Goal: Task Accomplishment & Management: Manage account settings

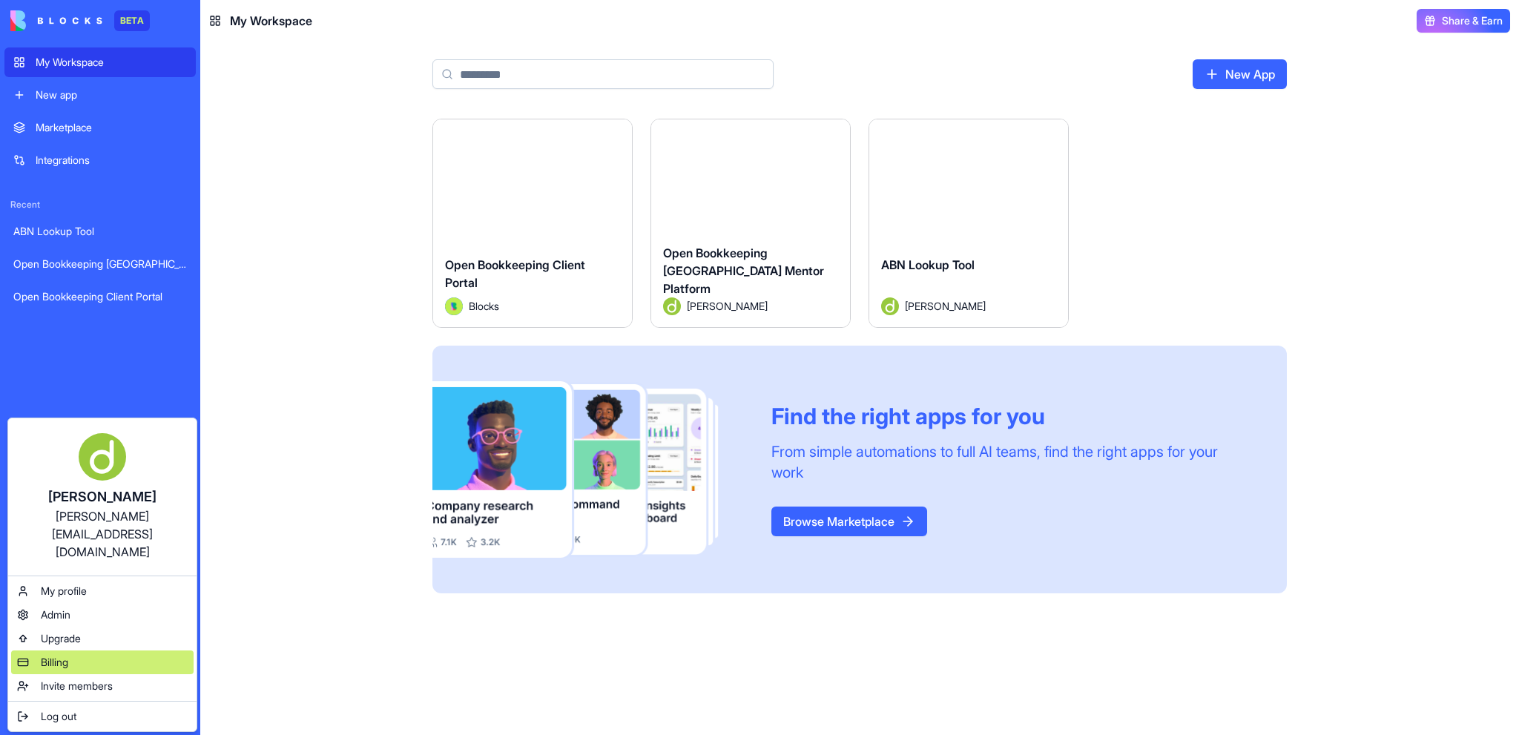
click at [64, 655] on span "Billing" at bounding box center [54, 662] width 27 height 15
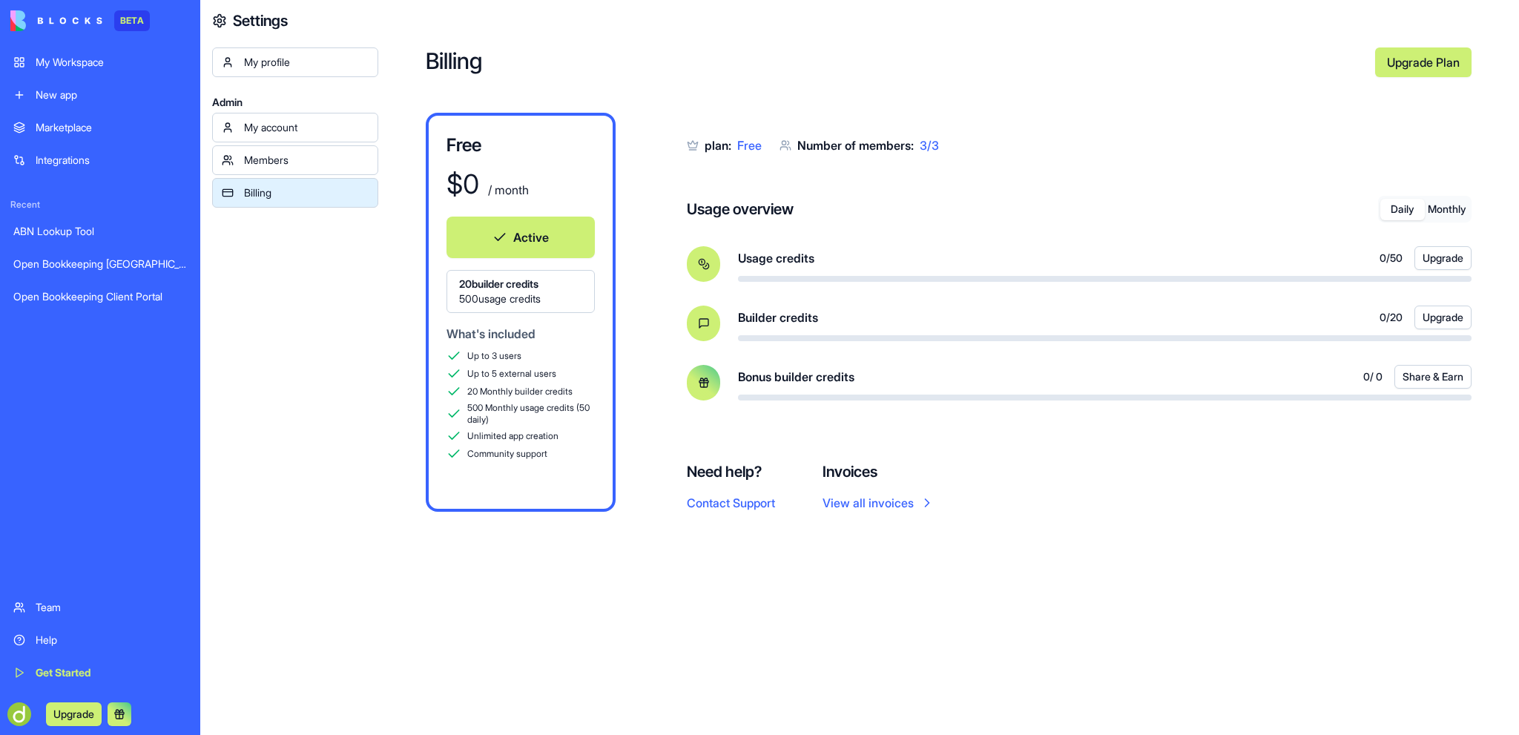
click at [298, 124] on div "My account" at bounding box center [306, 127] width 125 height 15
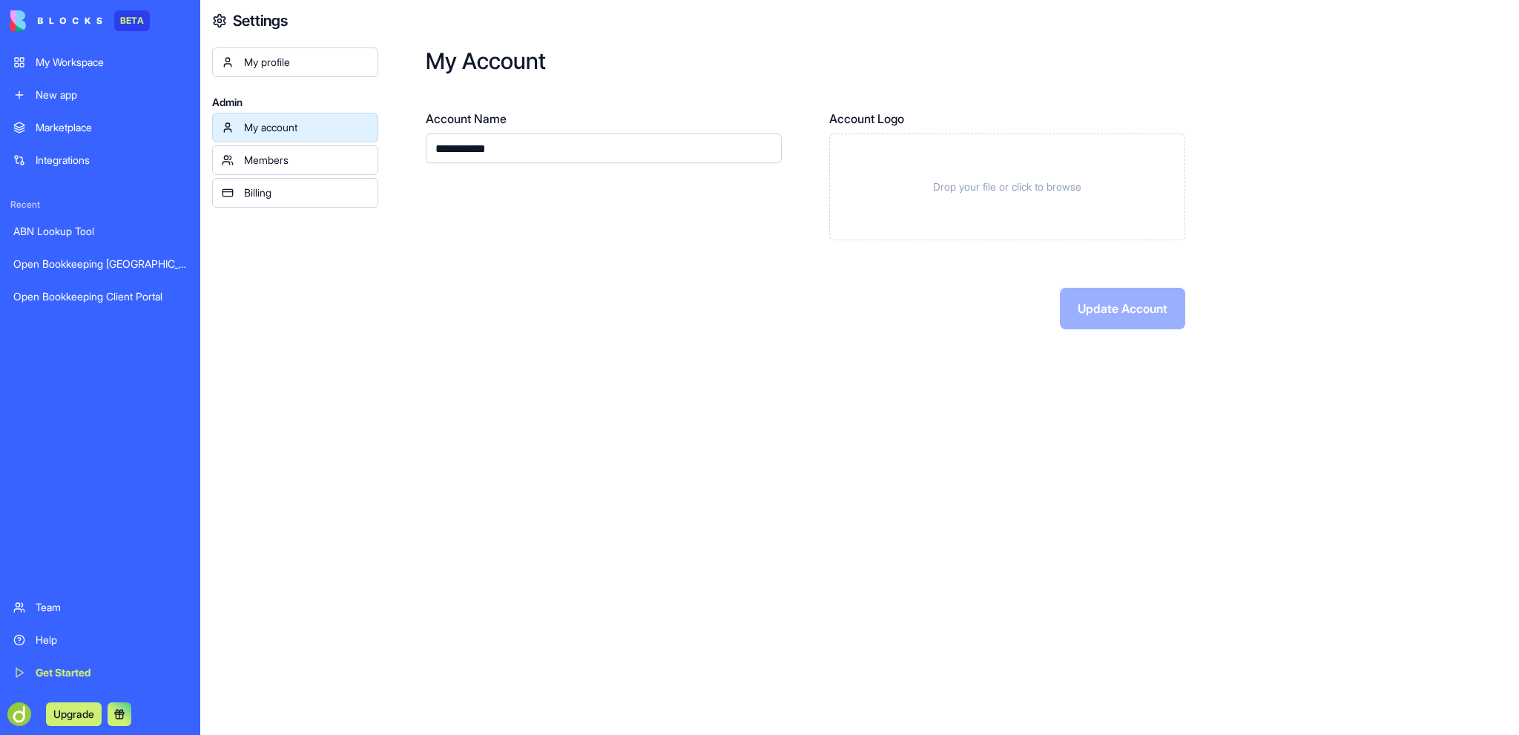
click at [306, 70] on link "My profile" at bounding box center [295, 62] width 166 height 30
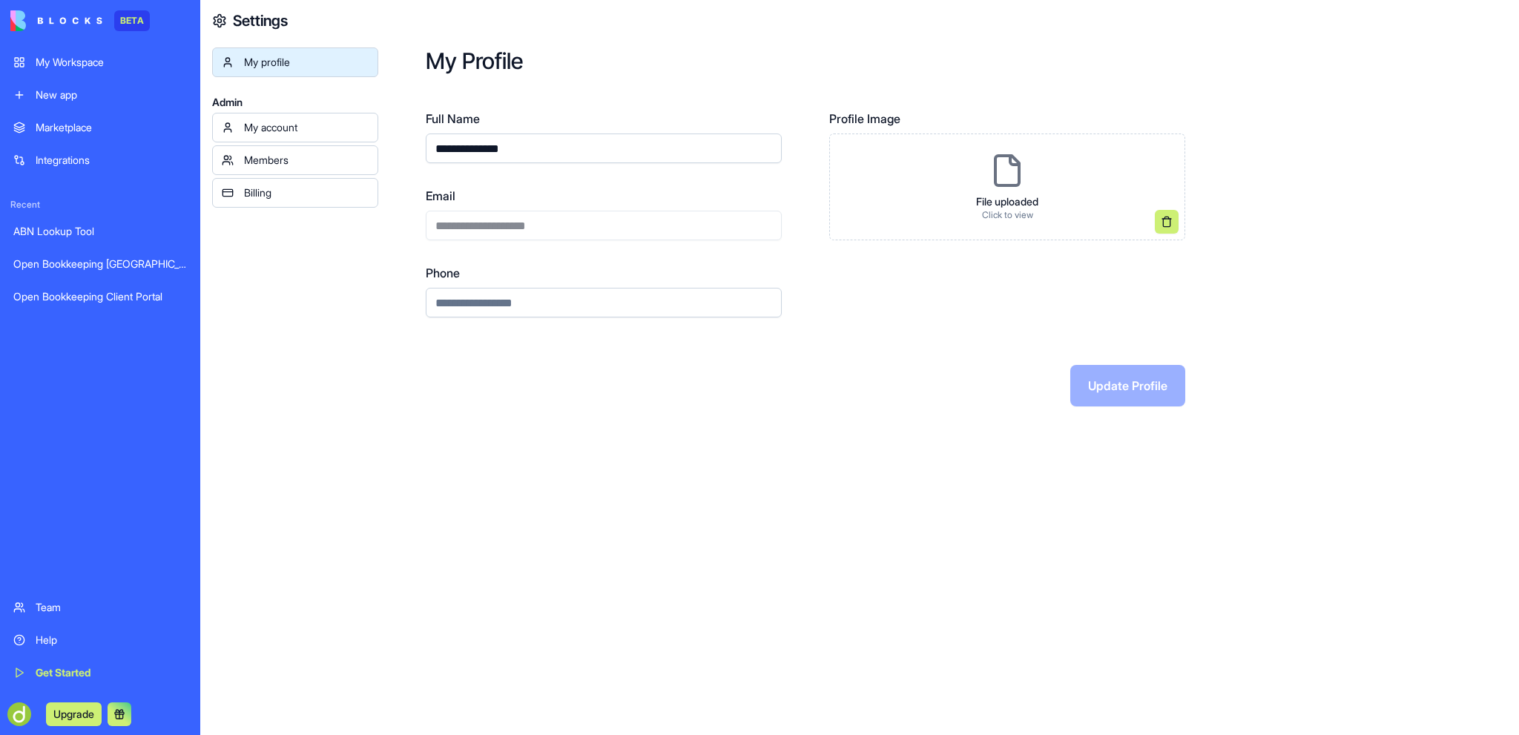
click at [16, 19] on img at bounding box center [56, 20] width 92 height 21
